Goal: Task Accomplishment & Management: Complete application form

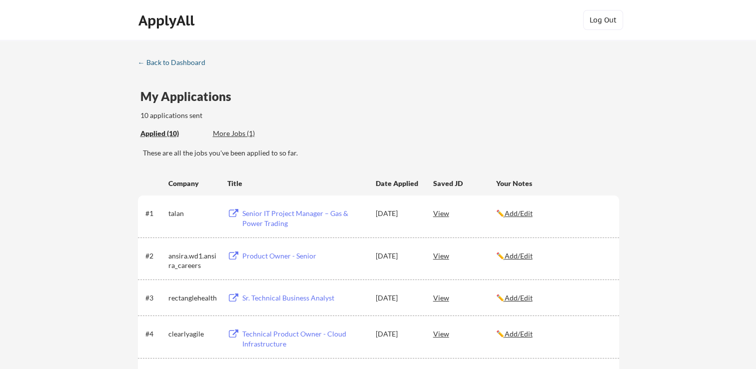
click at [168, 62] on div "← Back to Dashboard" at bounding box center [175, 62] width 75 height 7
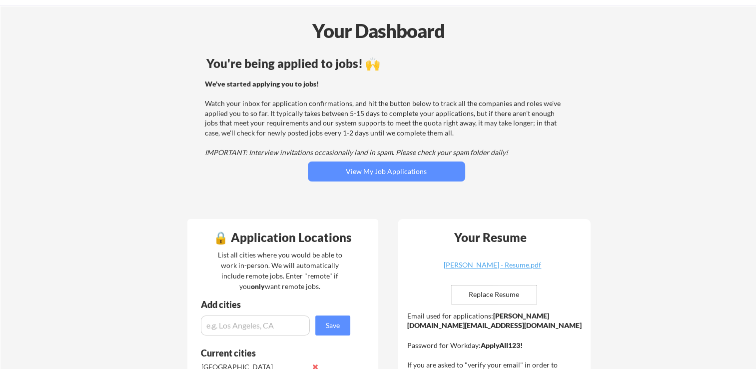
scroll to position [50, 0]
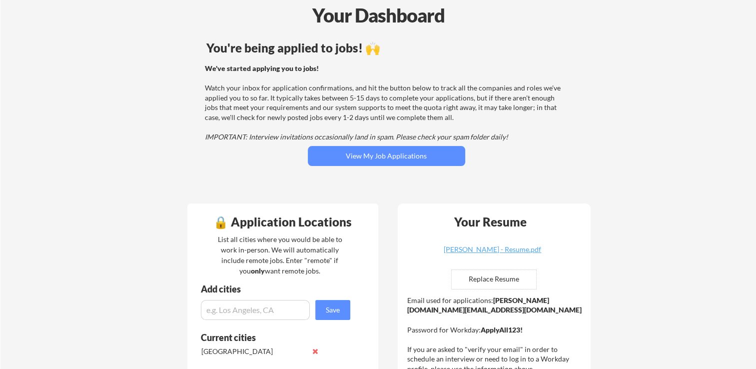
click at [507, 278] on input "file" at bounding box center [494, 279] width 84 height 19
type input "C:\fakepath\[PERSON_NAME] - Resume.pdf"
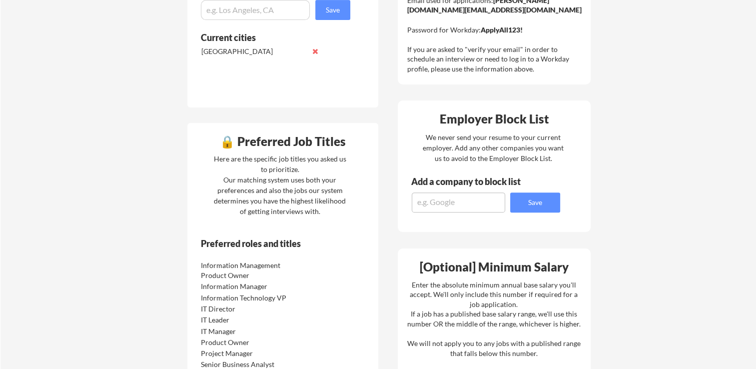
scroll to position [400, 0]
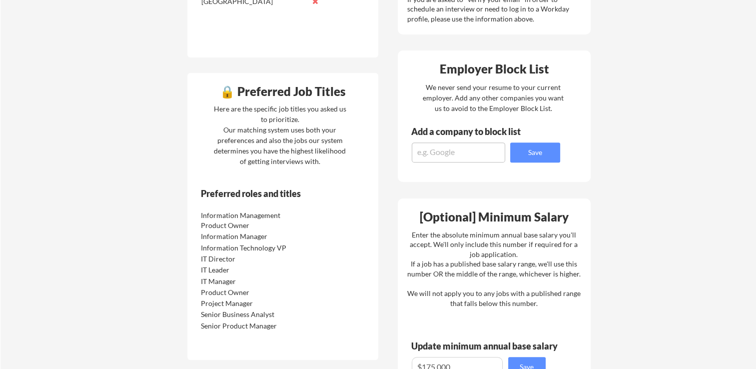
click at [159, 92] on div "Your Dashboard You're being applied to jobs! 🙌 We've started applying you to jo…" at bounding box center [378, 142] width 756 height 1005
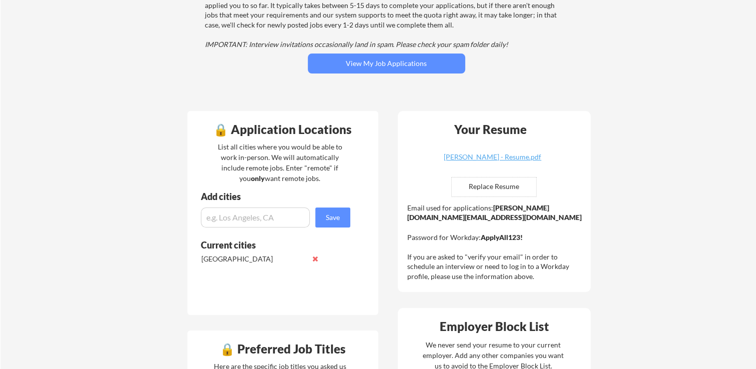
scroll to position [50, 0]
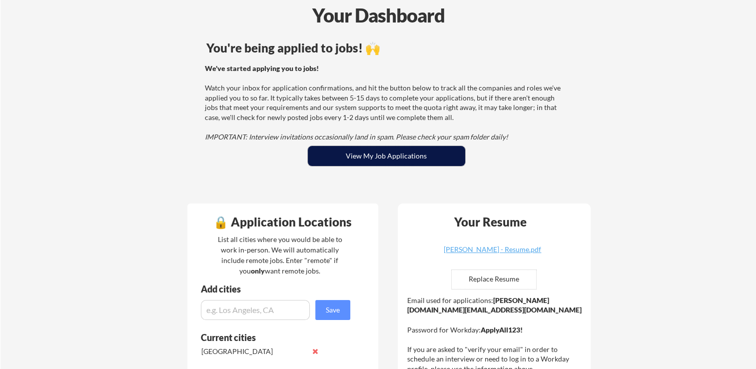
click at [364, 153] on button "View My Job Applications" at bounding box center [386, 156] width 157 height 20
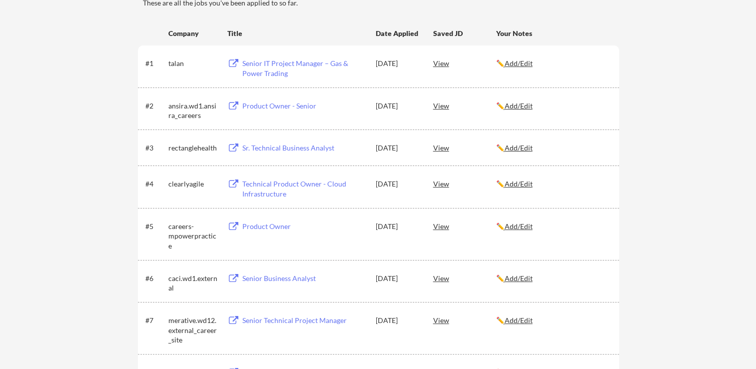
scroll to position [50, 0]
